Goal: Information Seeking & Learning: Learn about a topic

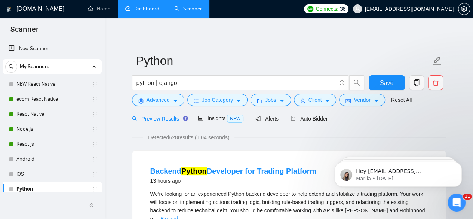
click at [128, 7] on link "Dashboard" at bounding box center [142, 9] width 34 height 6
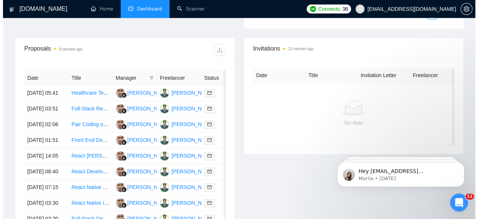
scroll to position [276, 0]
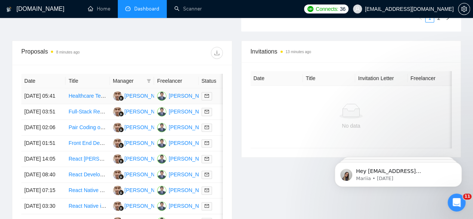
click at [88, 93] on link "Healthcare Tech App" at bounding box center [92, 96] width 48 height 6
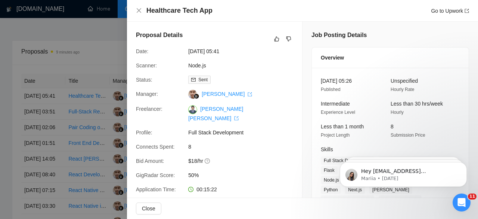
click at [84, 108] on div at bounding box center [239, 109] width 478 height 219
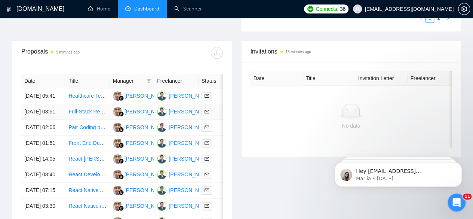
click at [84, 108] on link "Full-Stack React & Supabase Developer ([DOMAIN_NAME] Specialist)" at bounding box center [150, 111] width 164 height 6
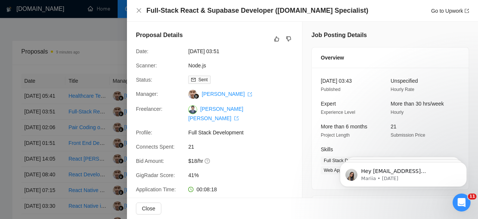
click at [80, 130] on div at bounding box center [239, 109] width 478 height 219
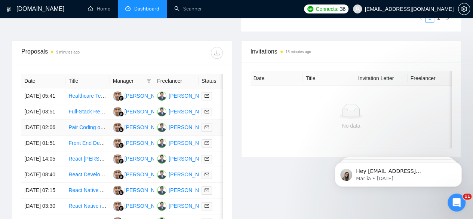
click at [80, 130] on link "Pair Coding on Conversion of React Native app to React Web" at bounding box center [139, 127] width 143 height 6
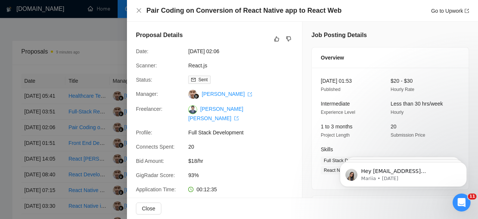
click at [81, 154] on div at bounding box center [239, 109] width 478 height 219
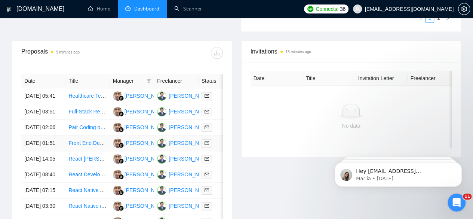
click at [81, 146] on link "Front End Developer Needed for Exciting Project" at bounding box center [124, 143] width 113 height 6
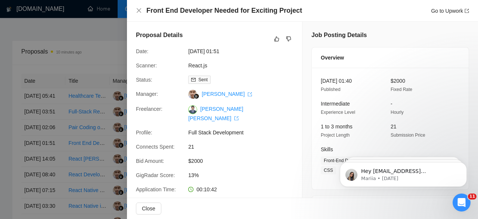
click at [90, 28] on div at bounding box center [239, 109] width 478 height 219
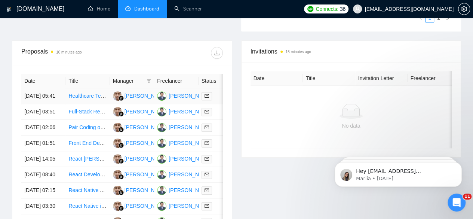
click at [81, 93] on link "Healthcare Tech App" at bounding box center [92, 96] width 48 height 6
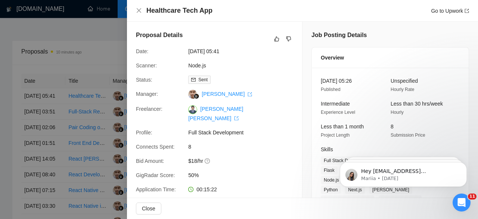
click at [34, 44] on div at bounding box center [239, 109] width 478 height 219
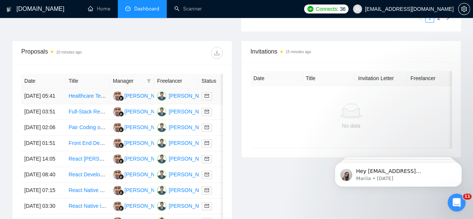
click at [38, 88] on td "[DATE] 05:41" at bounding box center [43, 96] width 44 height 16
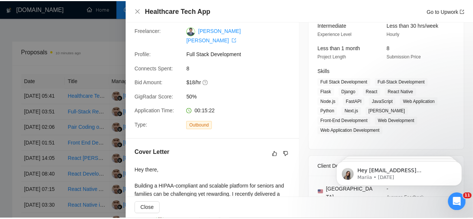
scroll to position [84, 0]
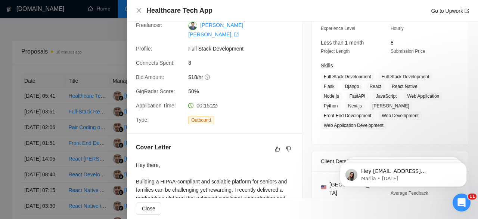
click at [28, 109] on div at bounding box center [239, 109] width 478 height 219
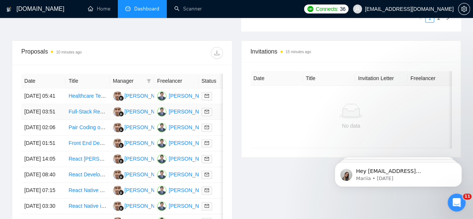
click at [28, 109] on td "[DATE] 03:51" at bounding box center [43, 112] width 44 height 16
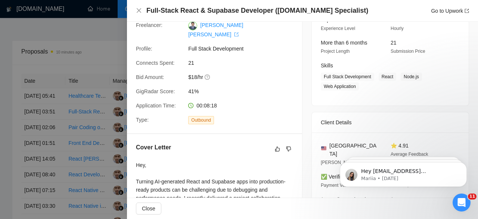
click at [44, 127] on div at bounding box center [239, 109] width 478 height 219
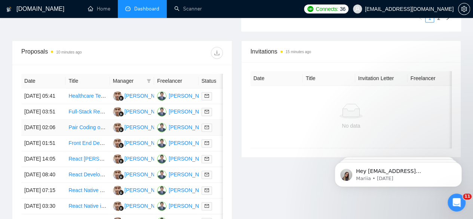
click at [44, 127] on td "[DATE] 02:06" at bounding box center [43, 128] width 44 height 16
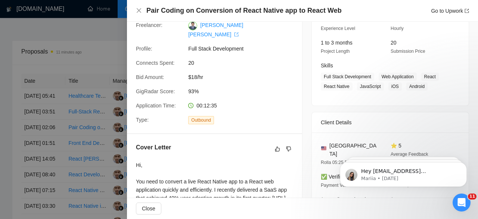
click at [40, 161] on div at bounding box center [239, 109] width 478 height 219
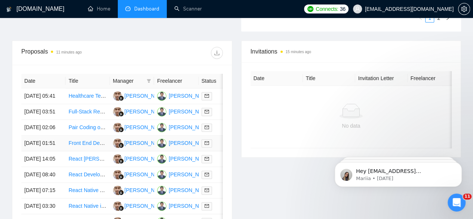
click at [31, 151] on td "[DATE] 01:51" at bounding box center [43, 143] width 44 height 16
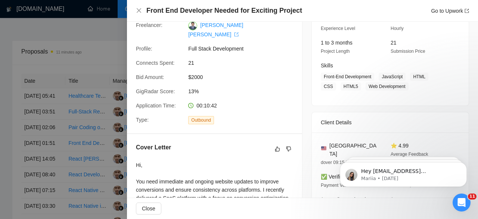
click at [33, 174] on div at bounding box center [239, 109] width 478 height 219
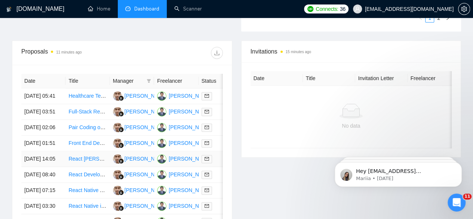
click at [33, 167] on td "[DATE] 14:05" at bounding box center [43, 159] width 44 height 16
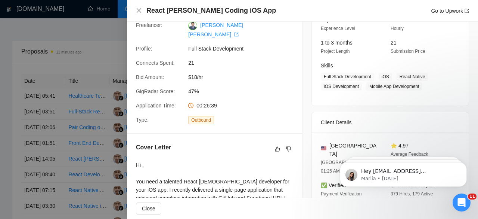
click at [34, 198] on div at bounding box center [239, 109] width 478 height 219
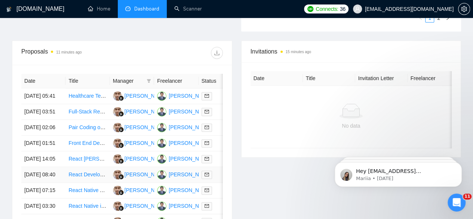
click at [34, 182] on td "[DATE] 08:40" at bounding box center [43, 175] width 44 height 16
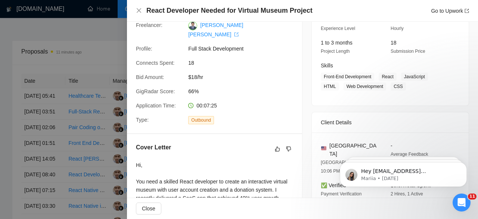
click at [54, 56] on div at bounding box center [239, 109] width 478 height 219
